Goal: Task Accomplishment & Management: Manage account settings

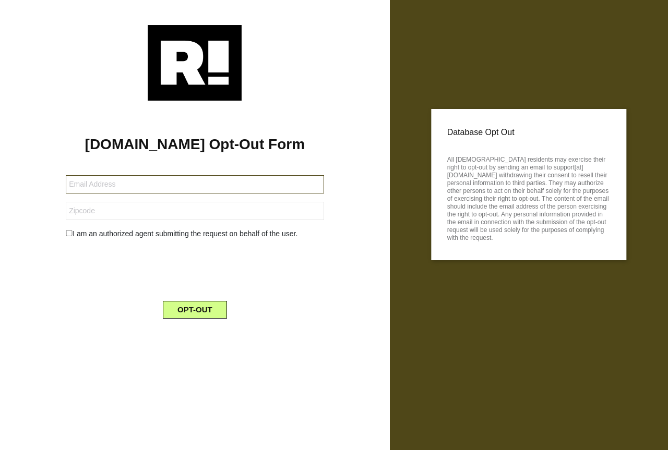
click at [166, 189] on input "text" at bounding box center [195, 184] width 258 height 18
type input "[EMAIL_ADDRESS][DOMAIN_NAME]"
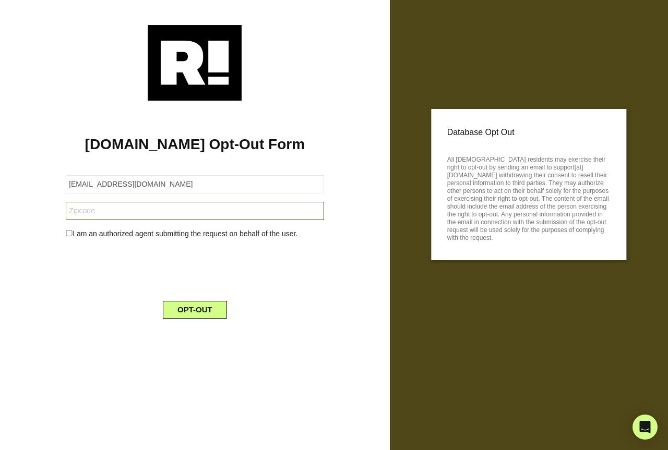
click at [148, 214] on input "text" at bounding box center [195, 211] width 258 height 18
type input "24064"
click at [68, 231] on input "checkbox" at bounding box center [69, 233] width 7 height 6
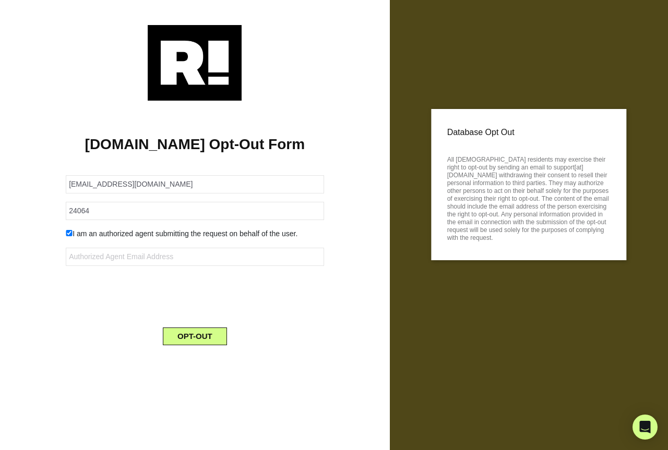
click at [68, 231] on input "checkbox" at bounding box center [69, 233] width 7 height 6
checkbox input "false"
click at [214, 313] on button "OPT-OUT" at bounding box center [195, 310] width 64 height 18
